Goal: Information Seeking & Learning: Learn about a topic

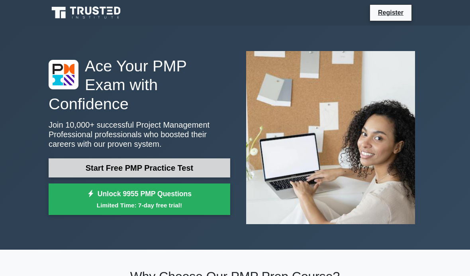
click at [201, 174] on link "Start Free PMP Practice Test" at bounding box center [140, 167] width 182 height 19
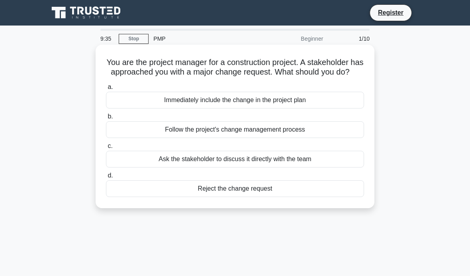
click at [304, 138] on div "Follow the project's change management process" at bounding box center [235, 129] width 258 height 17
click at [106, 119] on input "b. Follow the project's change management process" at bounding box center [106, 116] width 0 height 5
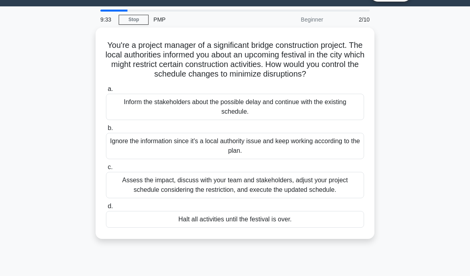
scroll to position [20, 0]
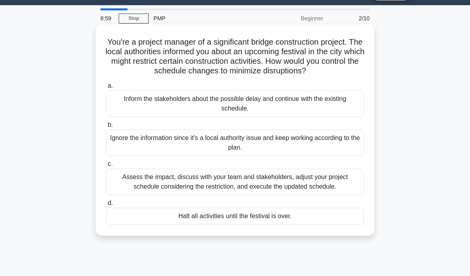
click at [314, 195] on div "Assess the impact, discuss with your team and stakeholders, adjust your project…" at bounding box center [235, 182] width 258 height 26
click at [106, 167] on input "c. Assess the impact, discuss with your team and stakeholders, adjust your proj…" at bounding box center [106, 163] width 0 height 5
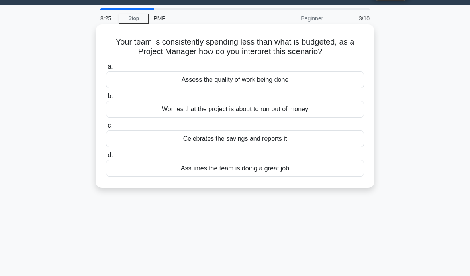
click at [328, 87] on div "Assess the quality of work being done" at bounding box center [235, 79] width 258 height 17
click at [106, 69] on input "a. Assess the quality of work being done" at bounding box center [106, 66] width 0 height 5
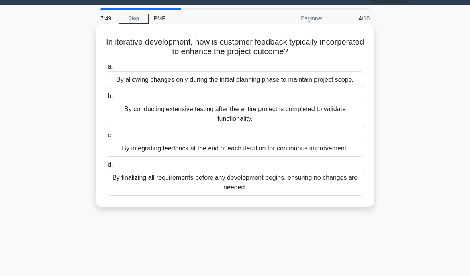
click at [352, 157] on div "By integrating feedback at the end of each iteration for continuous improvement." at bounding box center [235, 148] width 258 height 17
click at [106, 138] on input "c. By integrating feedback at the end of each iteration for continuous improvem…" at bounding box center [106, 135] width 0 height 5
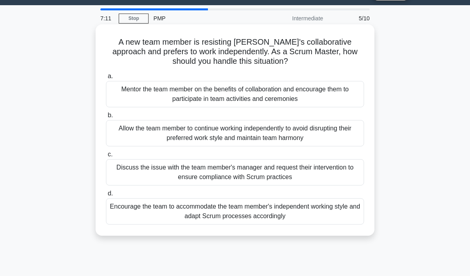
click at [331, 215] on div "Encourage the team to accommodate the team member's independent working style a…" at bounding box center [235, 211] width 258 height 26
click at [106, 196] on input "d. Encourage the team to accommodate the team member's independent working styl…" at bounding box center [106, 193] width 0 height 5
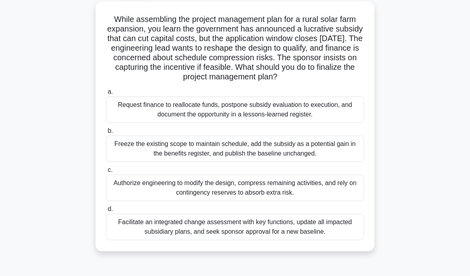
scroll to position [45, 0]
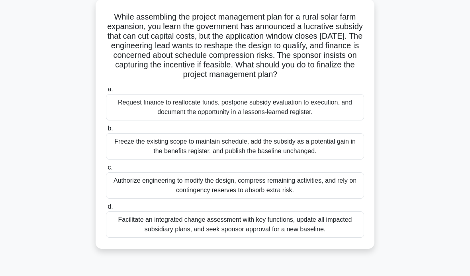
click at [342, 199] on div "Authorize engineering to modify the design, compress remaining activities, and …" at bounding box center [235, 185] width 258 height 26
click at [106, 170] on input "c. Authorize engineering to modify the design, compress remaining activities, a…" at bounding box center [106, 167] width 0 height 5
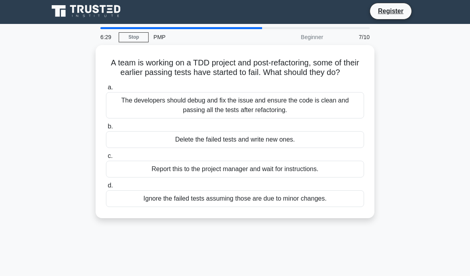
scroll to position [0, 0]
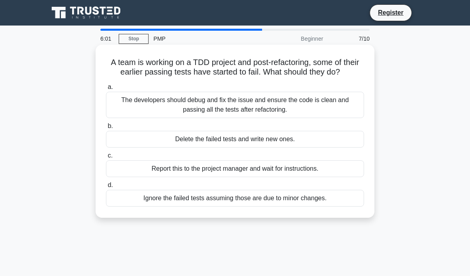
click at [315, 118] on div "The developers should debug and fix the issue and ensure the code is clean and …" at bounding box center [235, 105] width 258 height 26
click at [106, 90] on input "a. The developers should debug and fix the issue and ensure the code is clean a…" at bounding box center [106, 87] width 0 height 5
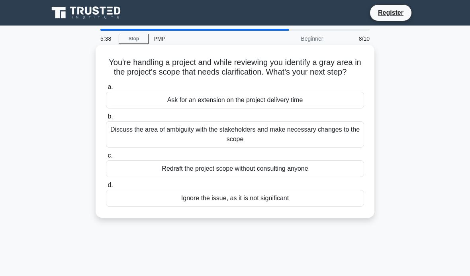
click at [312, 146] on div "Discuss the area of ambiguity with the stakeholders and make necessary changes …" at bounding box center [235, 134] width 258 height 26
click at [106, 119] on input "b. Discuss the area of ambiguity with the stakeholders and make necessary chang…" at bounding box center [106, 116] width 0 height 5
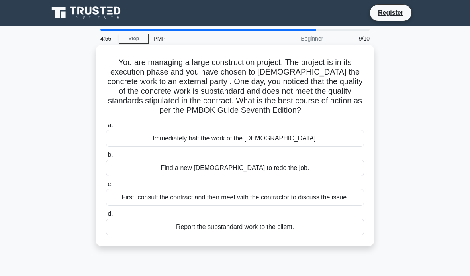
click at [349, 206] on div "First, consult the contract and then meet with the contractor to discuss the is…" at bounding box center [235, 197] width 258 height 17
click at [106, 187] on input "c. First, consult the contract and then meet with the contractor to discuss the…" at bounding box center [106, 184] width 0 height 5
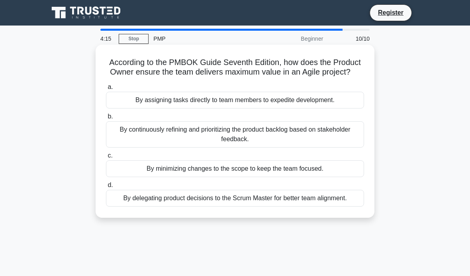
click at [332, 143] on div "By continuously refining and prioritizing the product backlog based on stakehol…" at bounding box center [235, 134] width 258 height 26
click at [106, 119] on input "b. By continuously refining and prioritizing the product backlog based on stake…" at bounding box center [106, 116] width 0 height 5
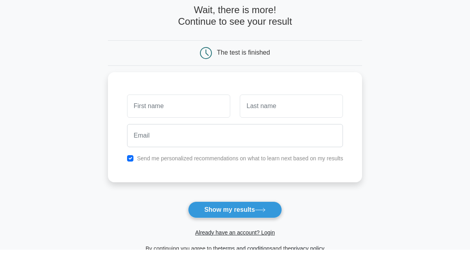
scroll to position [17, 0]
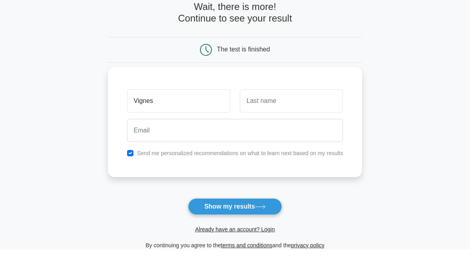
type input "Vignes"
click at [299, 116] on input "text" at bounding box center [291, 127] width 103 height 23
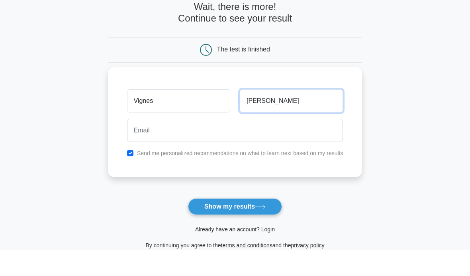
type input "kris"
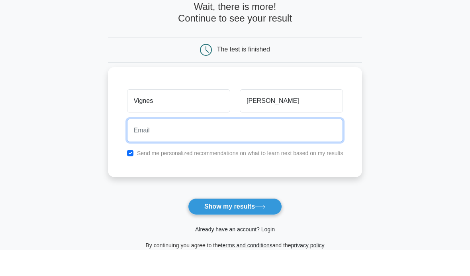
click at [297, 145] on input "email" at bounding box center [235, 156] width 216 height 23
type input "vig.krish@outlook.com"
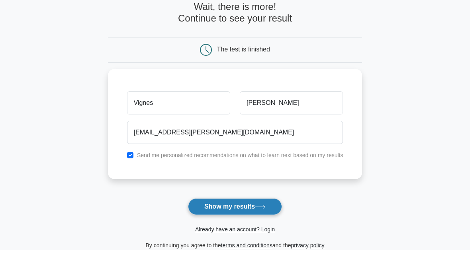
click at [255, 224] on button "Show my results" at bounding box center [235, 232] width 94 height 17
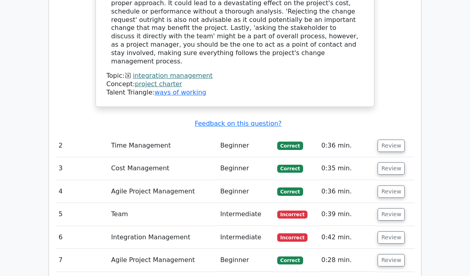
scroll to position [949, 0]
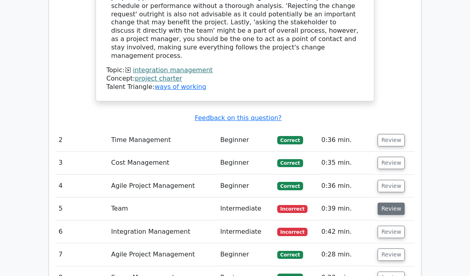
click at [391, 202] on button "Review" at bounding box center [391, 208] width 27 height 12
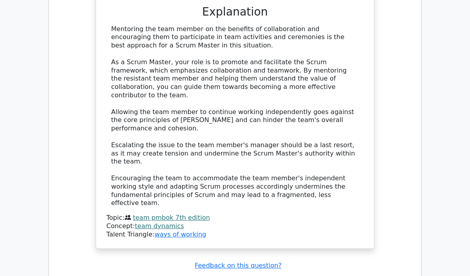
scroll to position [1374, 0]
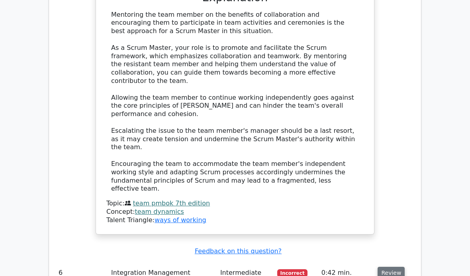
click at [393, 267] on button "Review" at bounding box center [391, 273] width 27 height 12
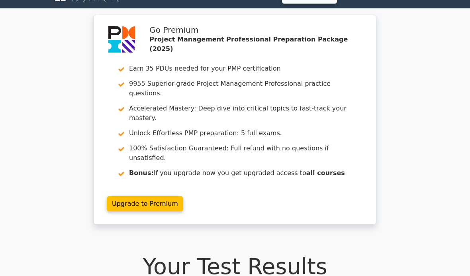
scroll to position [0, 0]
